Goal: Task Accomplishment & Management: Manage account settings

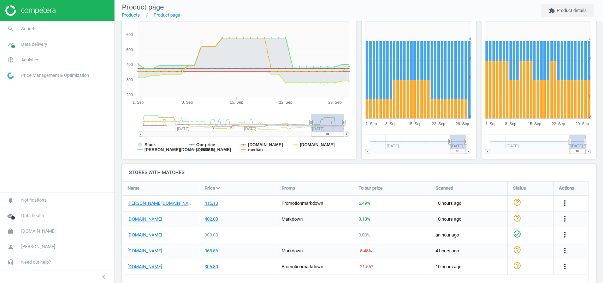
scroll to position [108, 0]
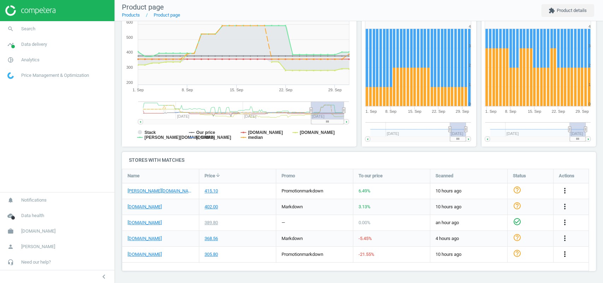
click at [563, 255] on icon "more_vert" at bounding box center [564, 254] width 8 height 8
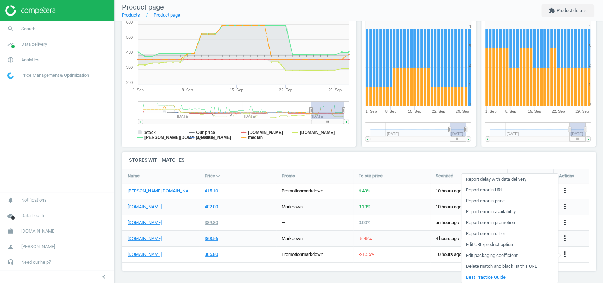
click at [508, 246] on link "Edit URL/product option" at bounding box center [509, 245] width 97 height 11
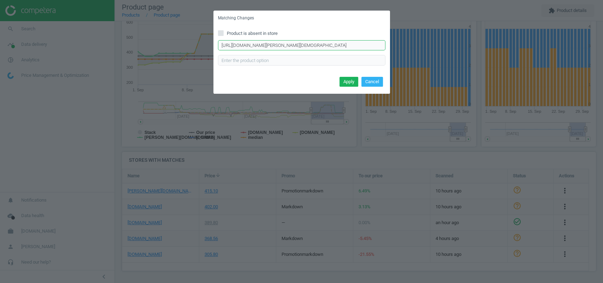
scroll to position [0, 70]
drag, startPoint x: 331, startPoint y: 47, endPoint x: 448, endPoint y: 52, distance: 117.0
click at [448, 52] on div "Matching Changes Product is absent in store https://www.notino.pl/jean-paul-gau…" at bounding box center [301, 141] width 603 height 283
click at [326, 47] on input "https://www.notino.pl/jean-paul-gaultier/le-male-le-parfum-woda-perfumowana-dla…" at bounding box center [301, 45] width 167 height 11
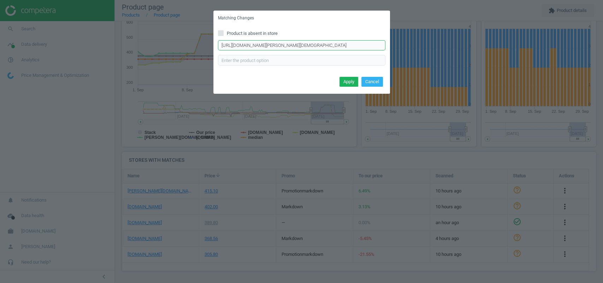
paste input "3"
type input "https://www.notino.pl/jean-paul-gaultier/le-male-le-parfum-woda-perfumowana-dla…"
click at [352, 82] on button "Apply" at bounding box center [348, 82] width 19 height 10
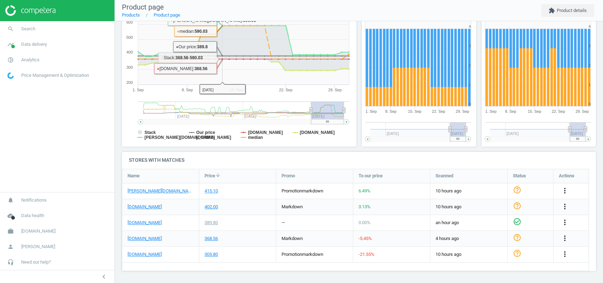
scroll to position [105, 0]
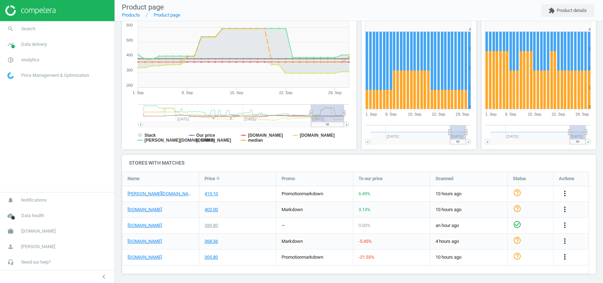
click at [567, 254] on icon "more_vert" at bounding box center [564, 257] width 8 height 8
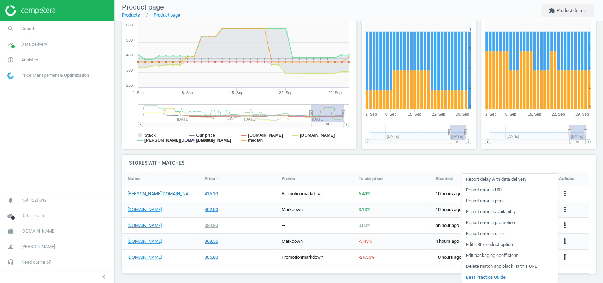
click at [507, 243] on link "Edit URL/product option" at bounding box center [509, 245] width 97 height 11
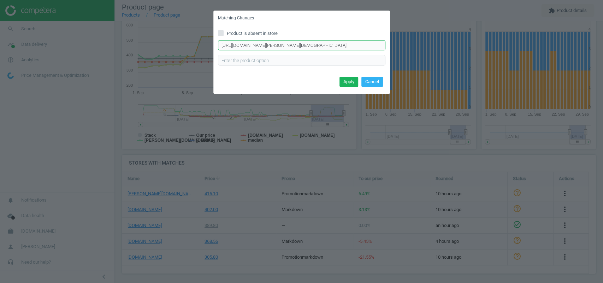
scroll to position [0, 70]
drag, startPoint x: 343, startPoint y: 42, endPoint x: 450, endPoint y: 54, distance: 108.0
click at [450, 54] on div "Matching Changes Product is absent in store https://www.notino.pl/jean-paul-gau…" at bounding box center [301, 141] width 603 height 283
click at [447, 128] on div "Matching Changes Product is absent in store https://www.notino.pl/jean-paul-gau…" at bounding box center [301, 141] width 603 height 283
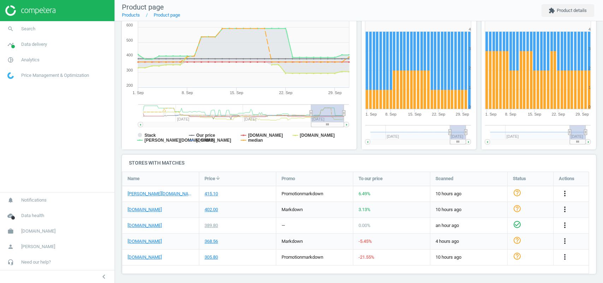
click at [570, 254] on div "more_vert" at bounding box center [565, 257] width 14 height 9
click at [566, 256] on icon "more_vert" at bounding box center [564, 257] width 8 height 8
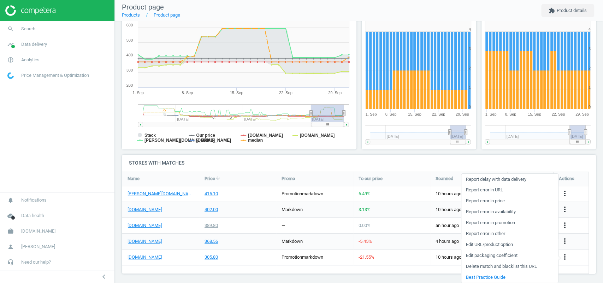
click at [500, 243] on link "Edit URL/product option" at bounding box center [509, 245] width 97 height 11
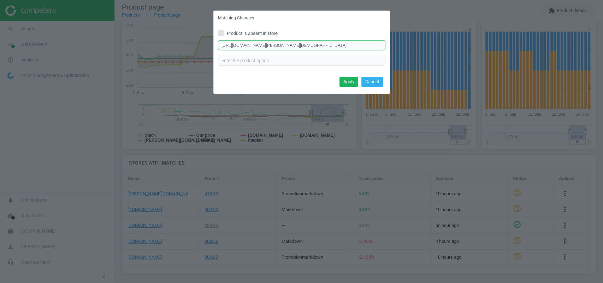
click at [293, 44] on input "https://www.notino.pl/jean-paul-gaultier/le-male-le-parfum-woda-perfumowana-dla…" at bounding box center [301, 45] width 167 height 11
paste input "3"
type input "https://www.notino.pl/jean-paul-gaultier/le-male-le-parfum-woda-perfumowana-dla…"
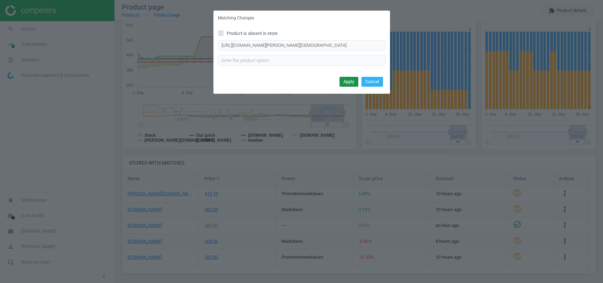
click at [351, 81] on button "Apply" at bounding box center [348, 82] width 19 height 10
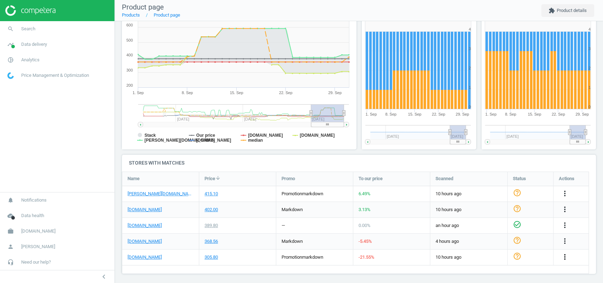
click at [566, 255] on icon "more_vert" at bounding box center [564, 257] width 8 height 8
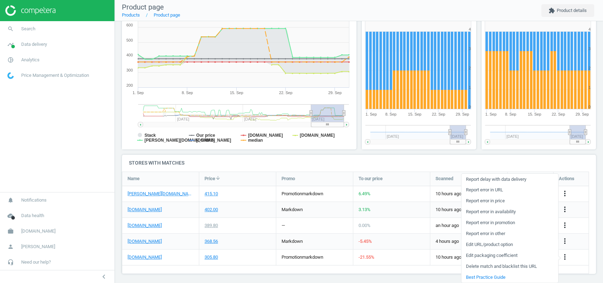
click at [480, 244] on link "Edit URL/product option" at bounding box center [509, 245] width 97 height 11
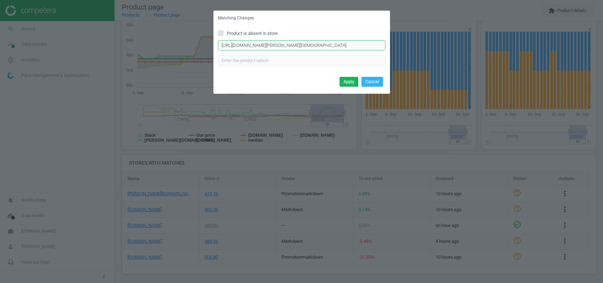
click at [315, 41] on input "https://www.notino.pl/jean-paul-gaultier/le-male-le-parfum-woda-perfumowana-dla…" at bounding box center [301, 45] width 167 height 11
paste input "3"
type input "https://www.notino.pl/jean-paul-gaultier/le-male-le-parfum-woda-perfumowana-dla…"
click at [353, 81] on button "Apply" at bounding box center [348, 82] width 19 height 10
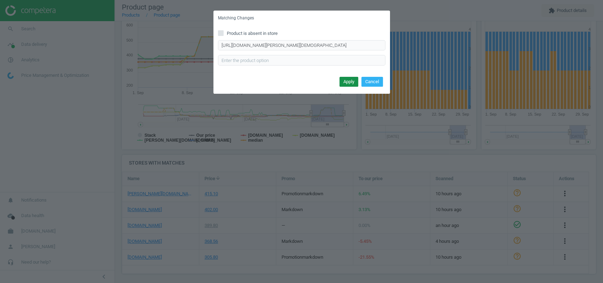
scroll to position [0, 0]
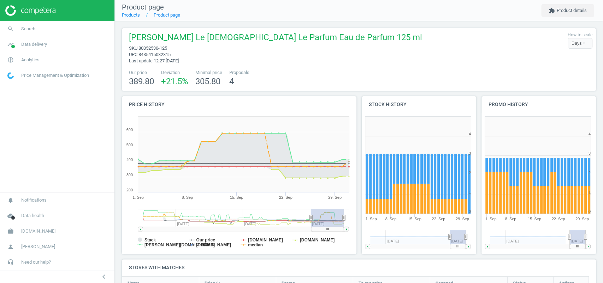
scroll to position [108, 0]
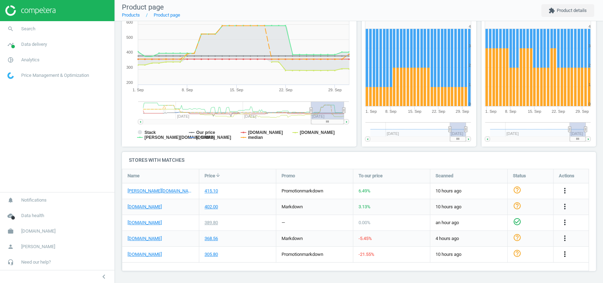
click at [568, 251] on icon "more_vert" at bounding box center [564, 254] width 8 height 8
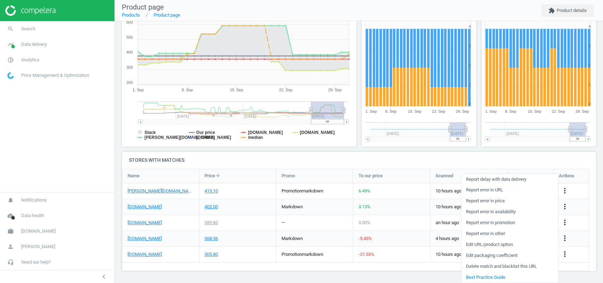
click at [502, 244] on link "Edit URL/product option" at bounding box center [509, 245] width 97 height 11
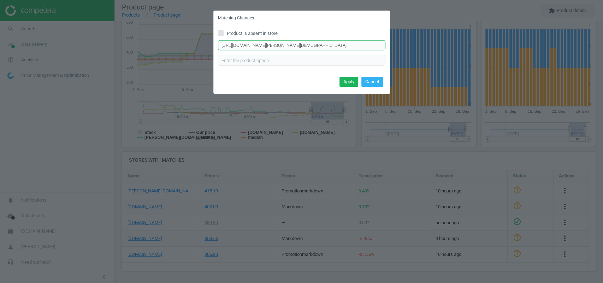
scroll to position [0, 70]
drag, startPoint x: 318, startPoint y: 44, endPoint x: 457, endPoint y: 40, distance: 139.1
click at [457, 40] on div "Matching Changes Product is absent in store https://www.notino.pl/jean-paul-gau…" at bounding box center [301, 141] width 603 height 283
click at [456, 79] on div "Matching Changes Product is absent in store https://www.notino.pl/jean-paul-gau…" at bounding box center [301, 141] width 603 height 283
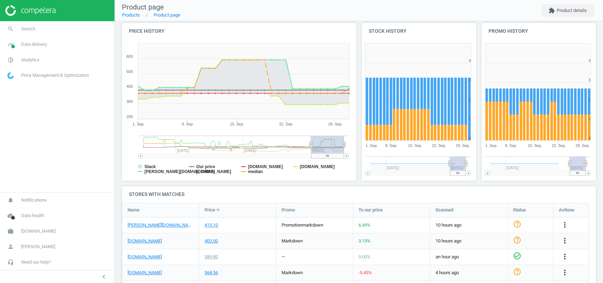
scroll to position [108, 0]
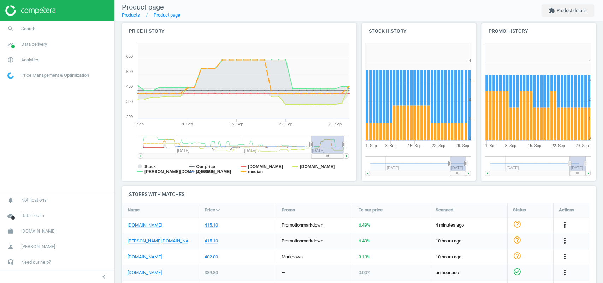
scroll to position [108, 0]
